Goal: Task Accomplishment & Management: Manage account settings

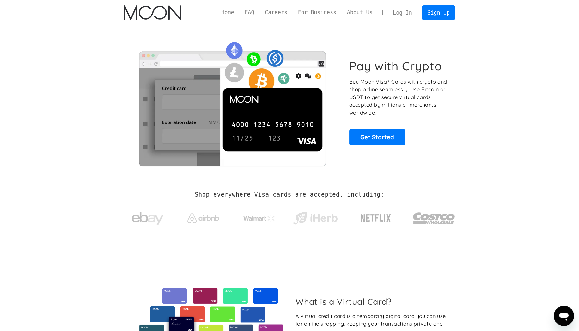
click at [410, 12] on link "Log In" at bounding box center [403, 13] width 30 height 14
